Goal: Transaction & Acquisition: Purchase product/service

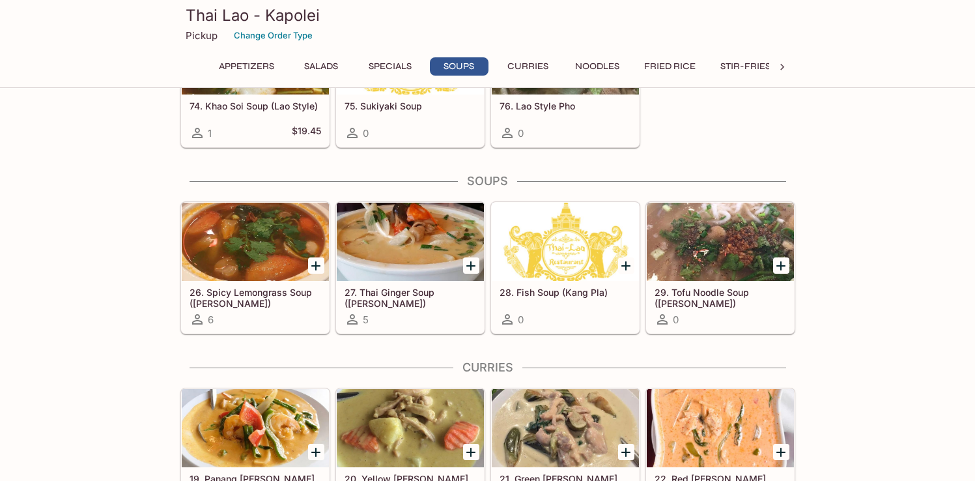
scroll to position [1389, 0]
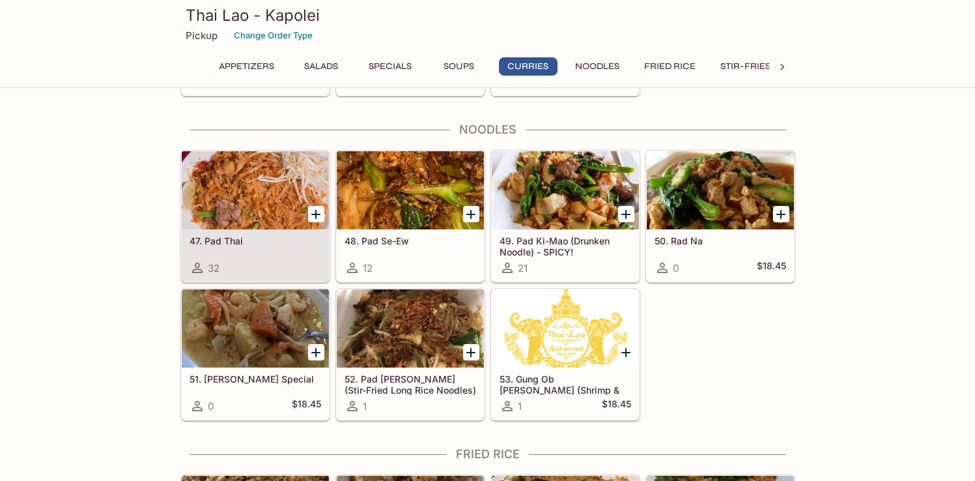
click at [205, 268] on div "32" at bounding box center [205, 268] width 30 height 16
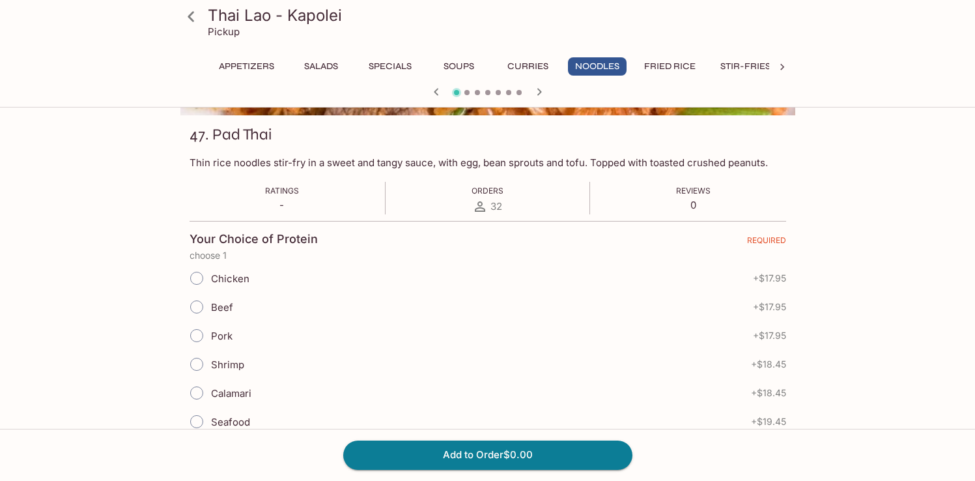
scroll to position [187, 0]
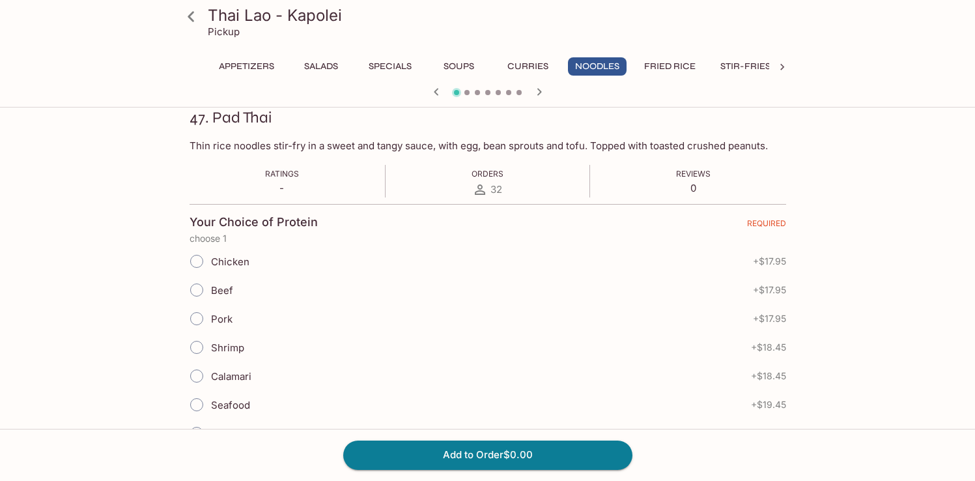
click at [397, 266] on div "Chicken + $17.95" at bounding box center [488, 261] width 597 height 29
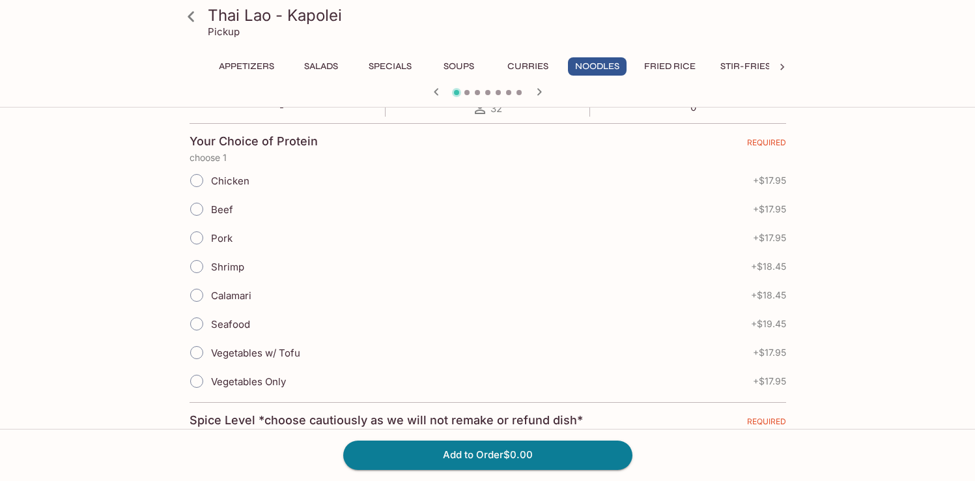
scroll to position [272, 0]
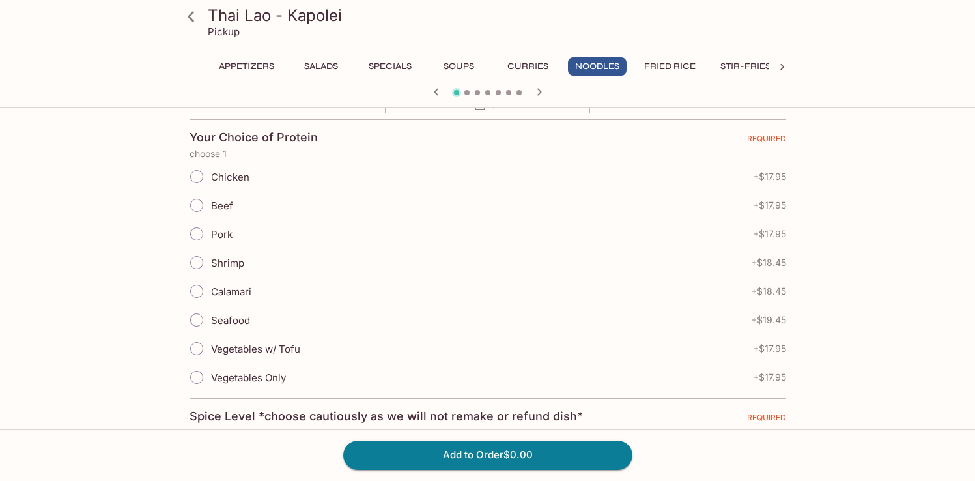
click at [194, 177] on input "Chicken" at bounding box center [196, 176] width 27 height 27
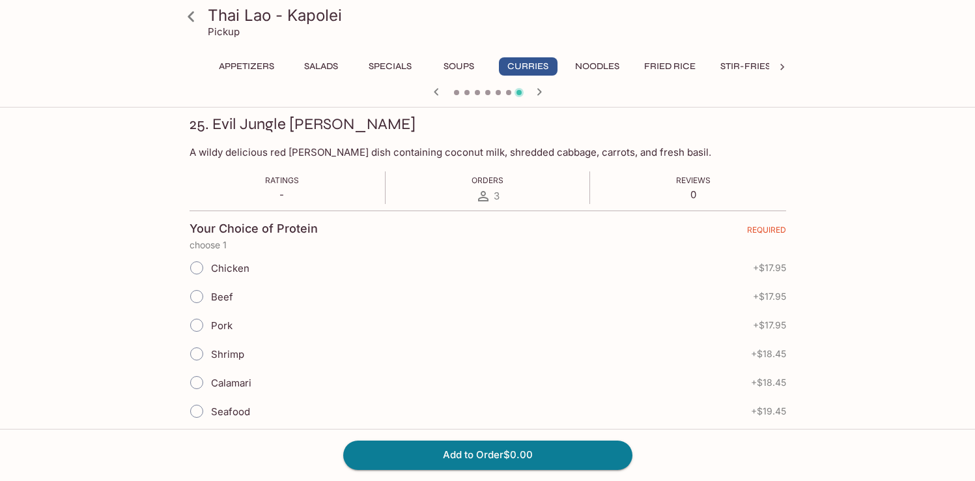
scroll to position [165, 0]
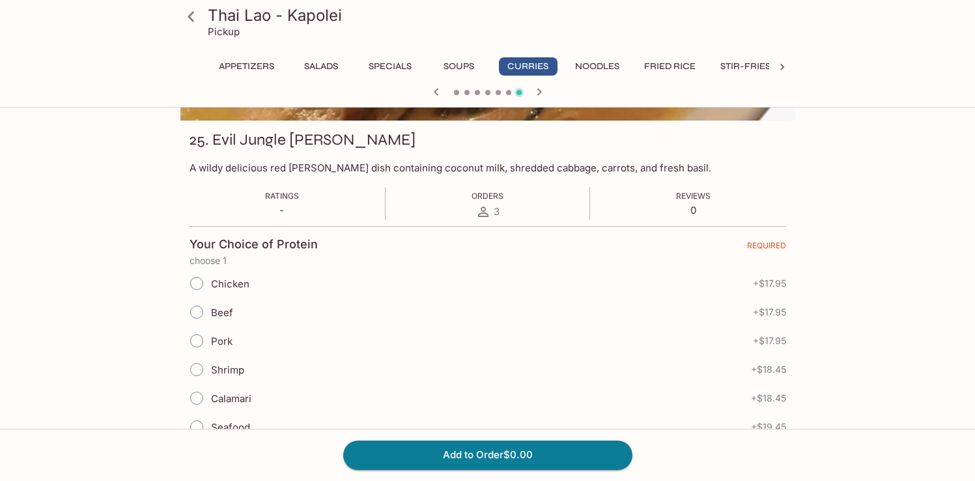
click at [194, 278] on input "Chicken" at bounding box center [196, 283] width 27 height 27
radio input "true"
click at [197, 286] on input "Chicken" at bounding box center [196, 283] width 27 height 27
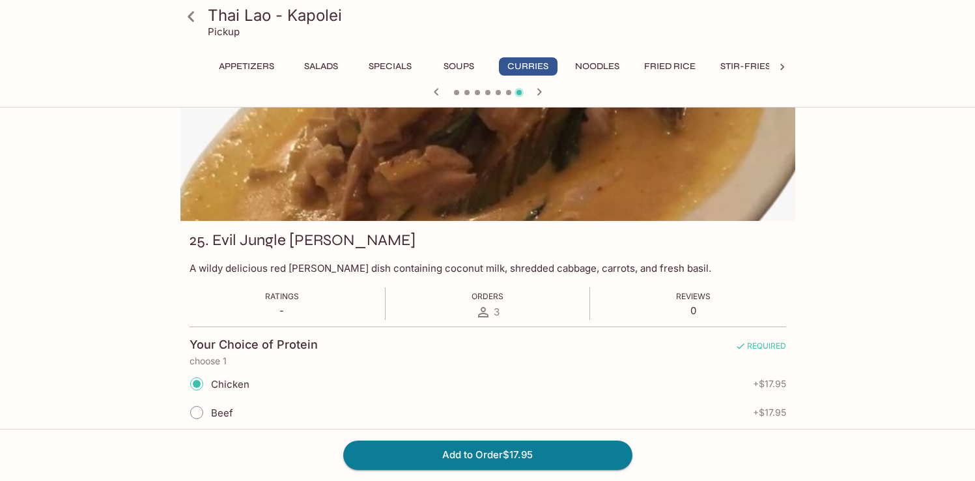
scroll to position [0, 0]
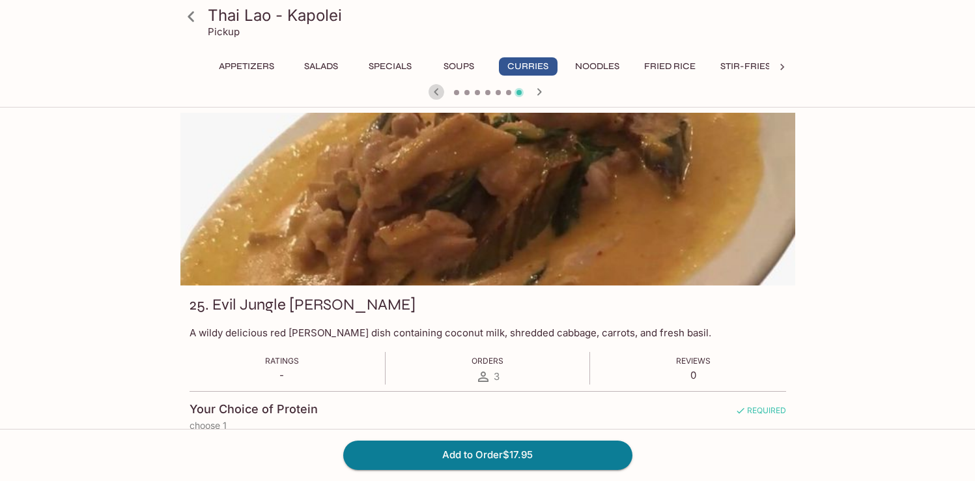
click at [433, 91] on icon "button" at bounding box center [437, 92] width 16 height 16
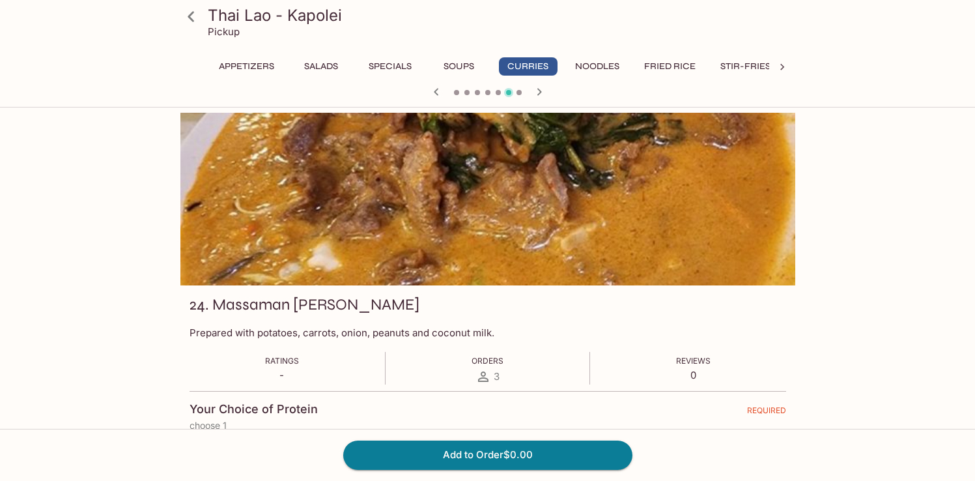
click at [203, 23] on link at bounding box center [191, 16] width 33 height 33
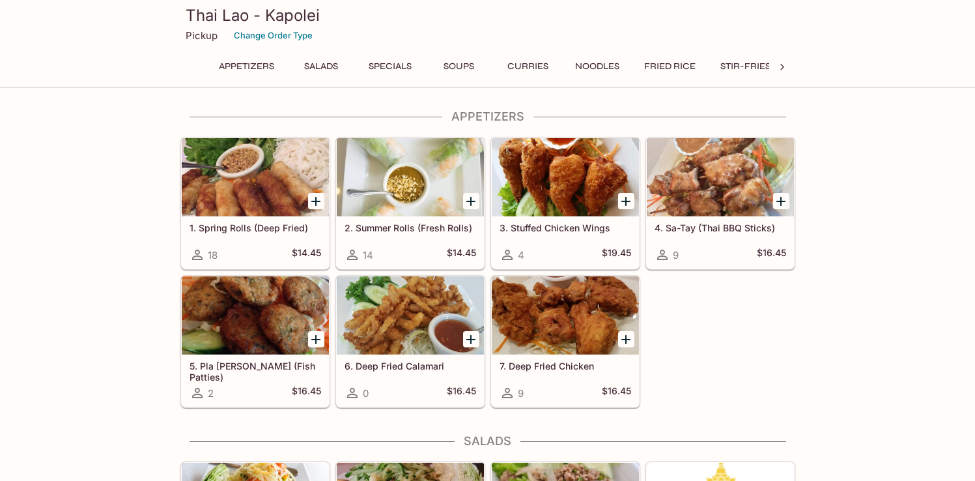
click at [317, 200] on icon "Add 1. Spring Rolls (Deep Fried)" at bounding box center [316, 202] width 16 height 16
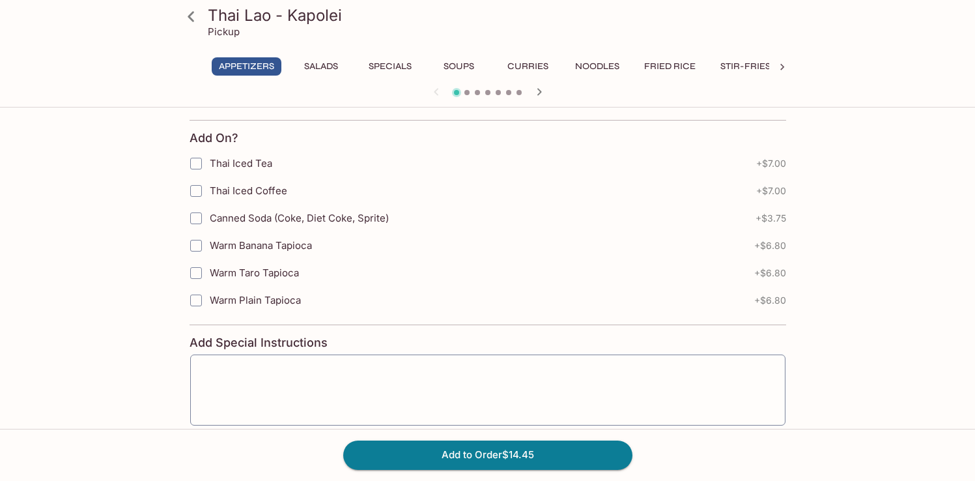
scroll to position [444, 0]
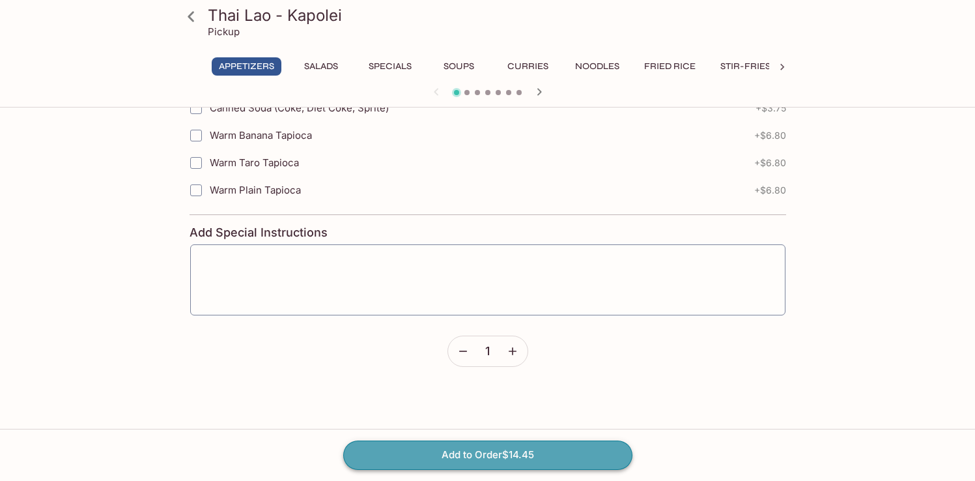
click at [395, 444] on button "Add to Order $14.45" at bounding box center [487, 454] width 289 height 29
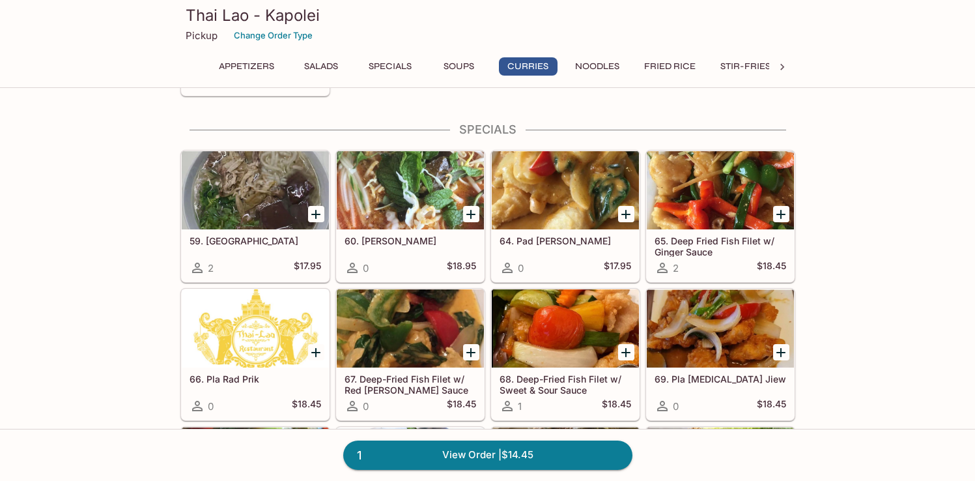
scroll to position [1886, 0]
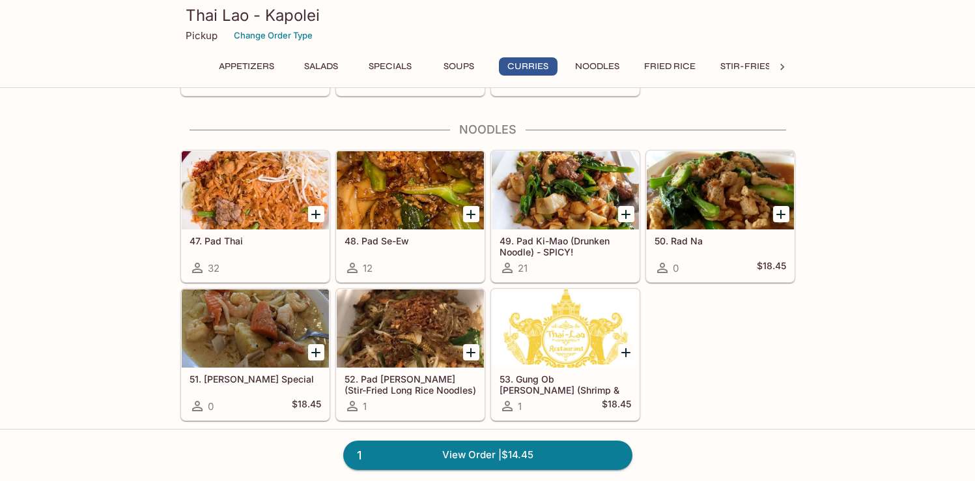
click at [281, 205] on div at bounding box center [255, 190] width 147 height 78
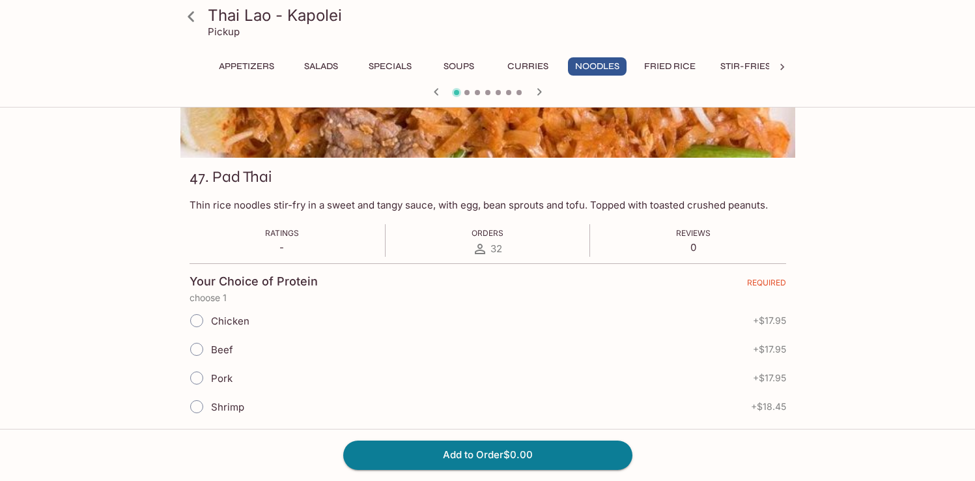
scroll to position [147, 0]
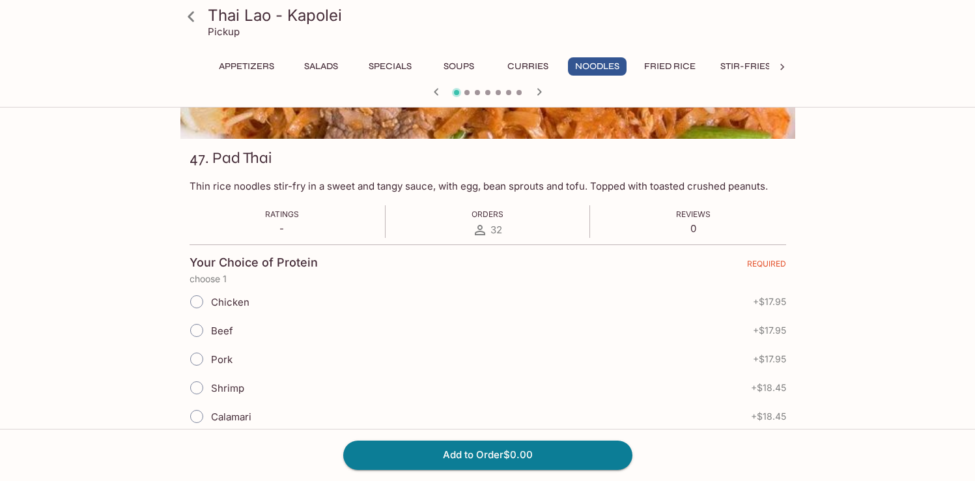
click at [194, 296] on input "Chicken" at bounding box center [196, 301] width 27 height 27
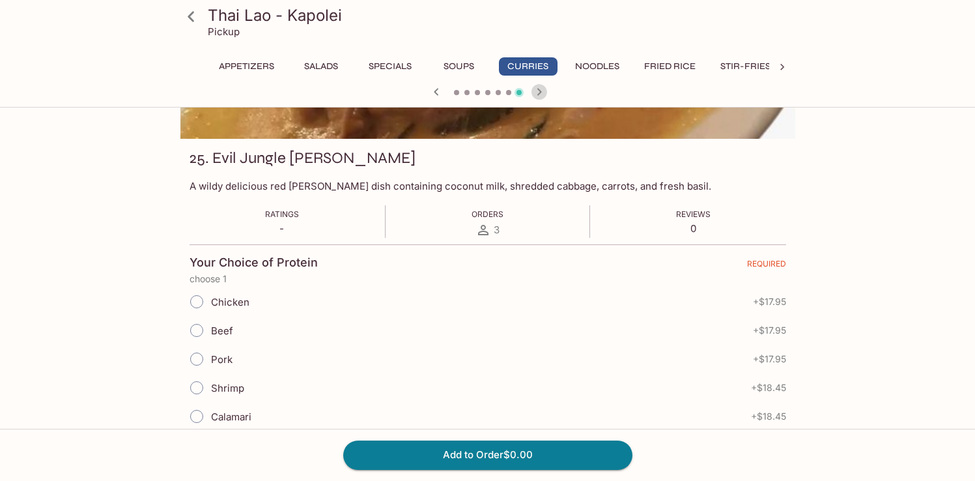
click at [541, 85] on icon "button" at bounding box center [540, 92] width 16 height 16
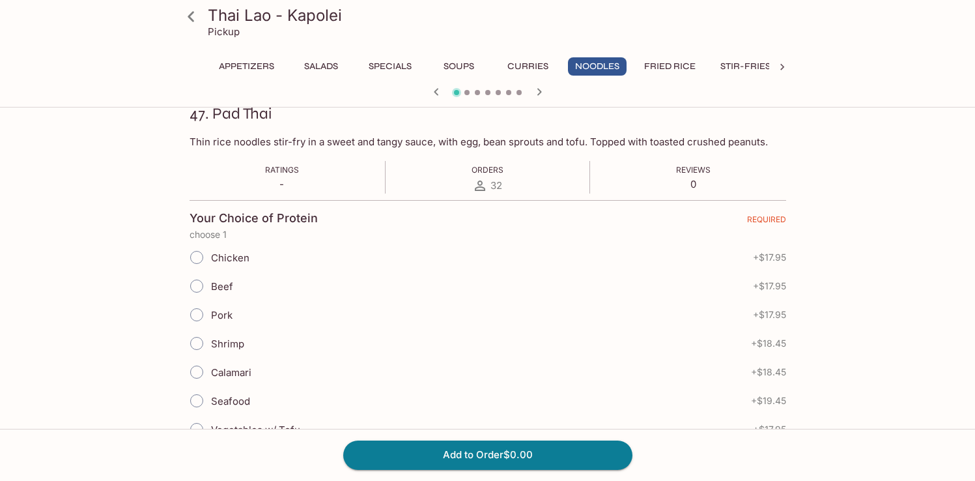
scroll to position [255, 0]
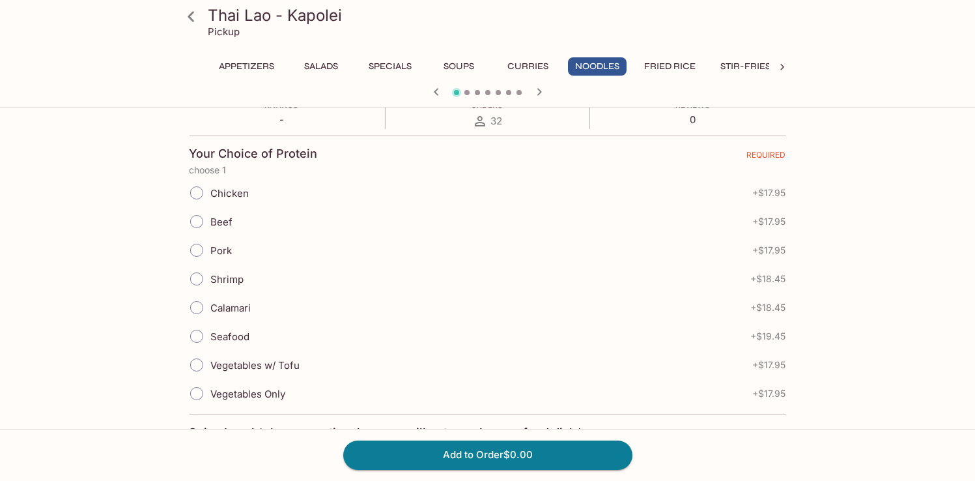
click at [432, 207] on div "Beef + $17.95" at bounding box center [487, 221] width 597 height 29
click at [436, 90] on icon "button" at bounding box center [436, 91] width 5 height 7
click at [197, 194] on input "Chicken" at bounding box center [196, 192] width 27 height 27
radio input "true"
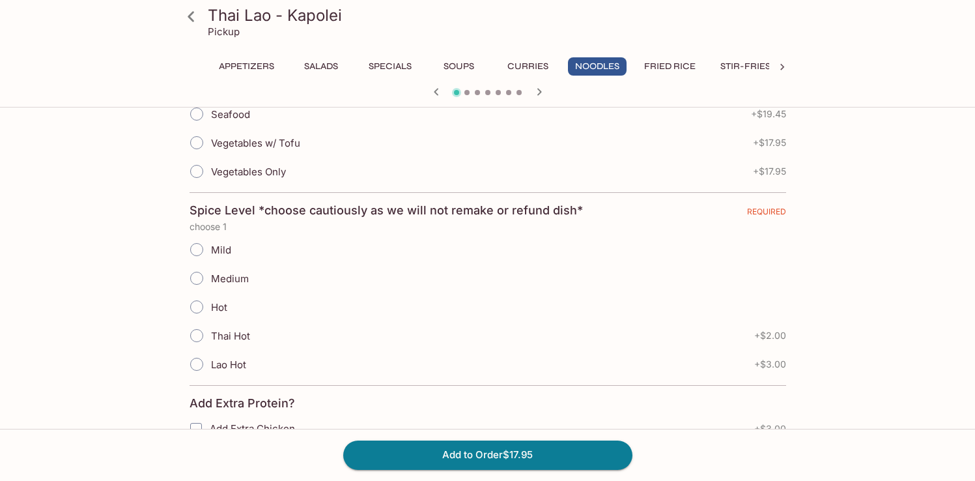
scroll to position [557, 0]
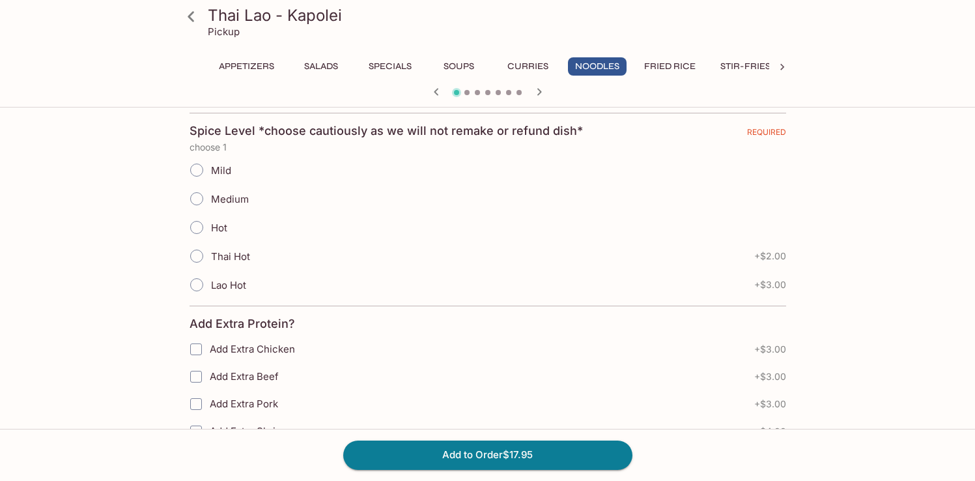
click at [195, 174] on input "Mild" at bounding box center [196, 169] width 27 height 27
radio input "true"
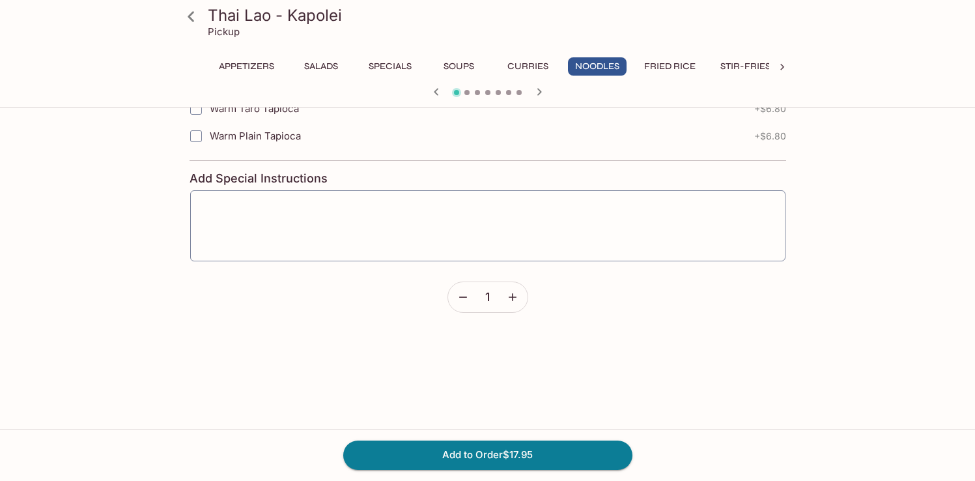
scroll to position [1215, 0]
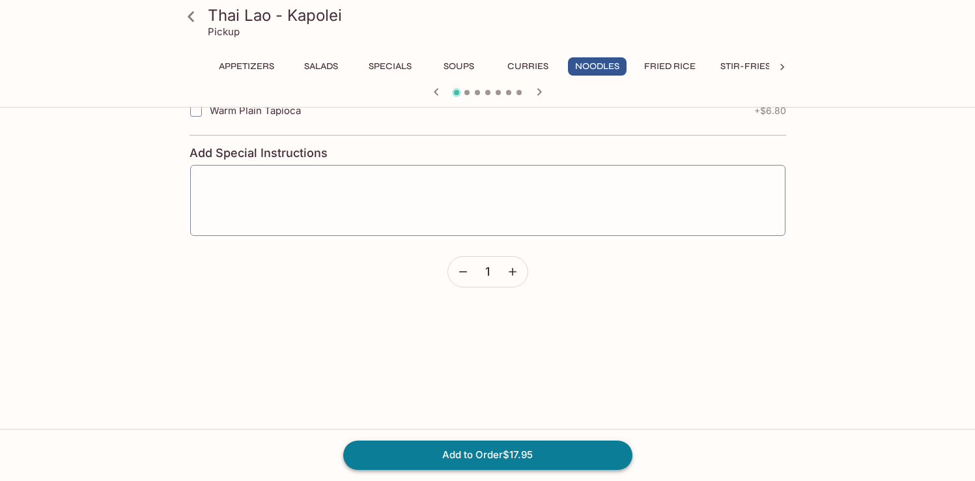
click at [446, 454] on button "Add to Order $17.95" at bounding box center [487, 454] width 289 height 29
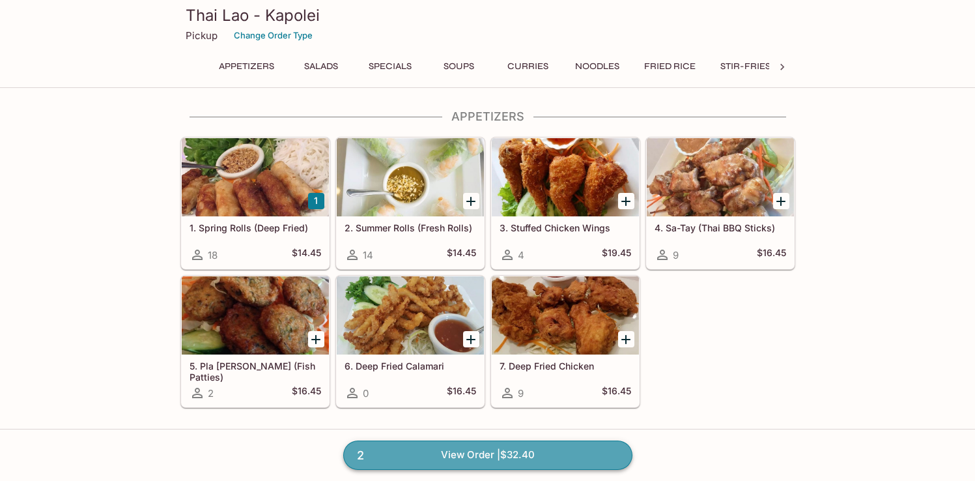
click at [486, 458] on link "2 View Order | $32.40" at bounding box center [487, 454] width 289 height 29
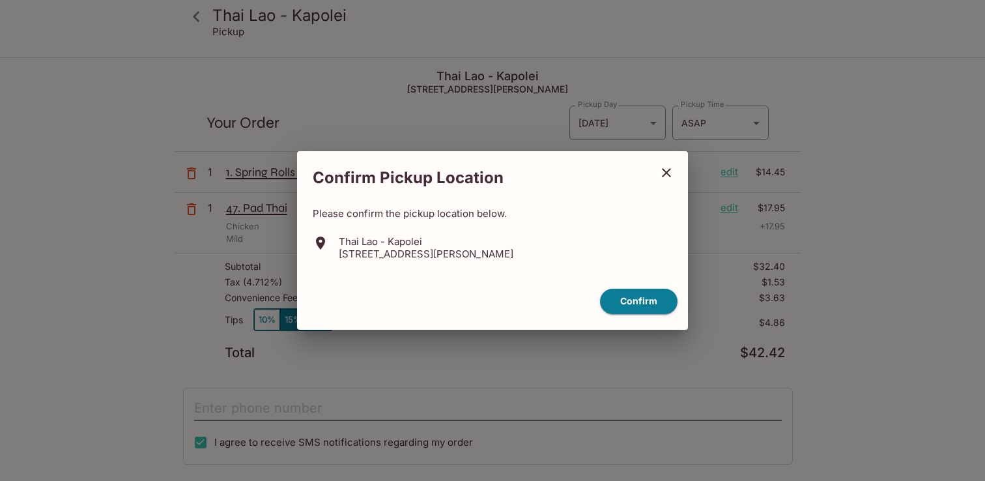
click at [666, 172] on icon "close" at bounding box center [666, 172] width 9 height 9
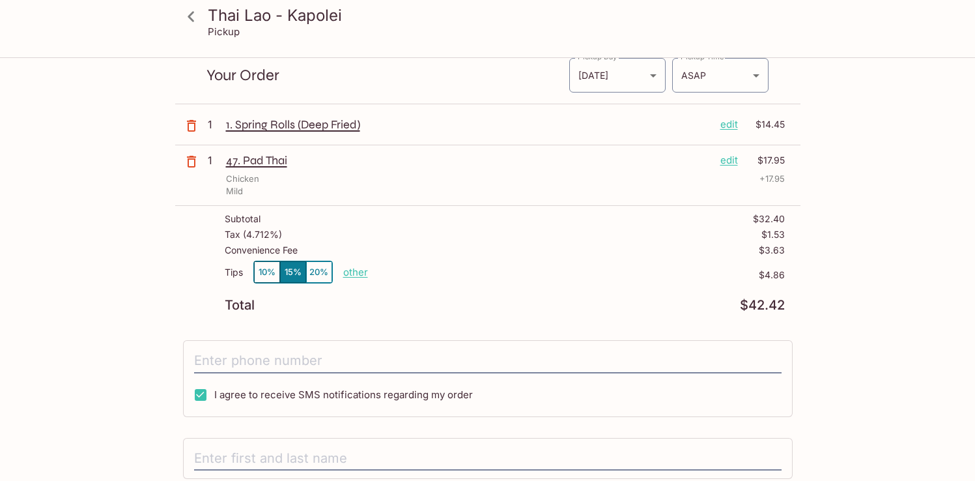
scroll to position [104, 0]
